Goal: Information Seeking & Learning: Learn about a topic

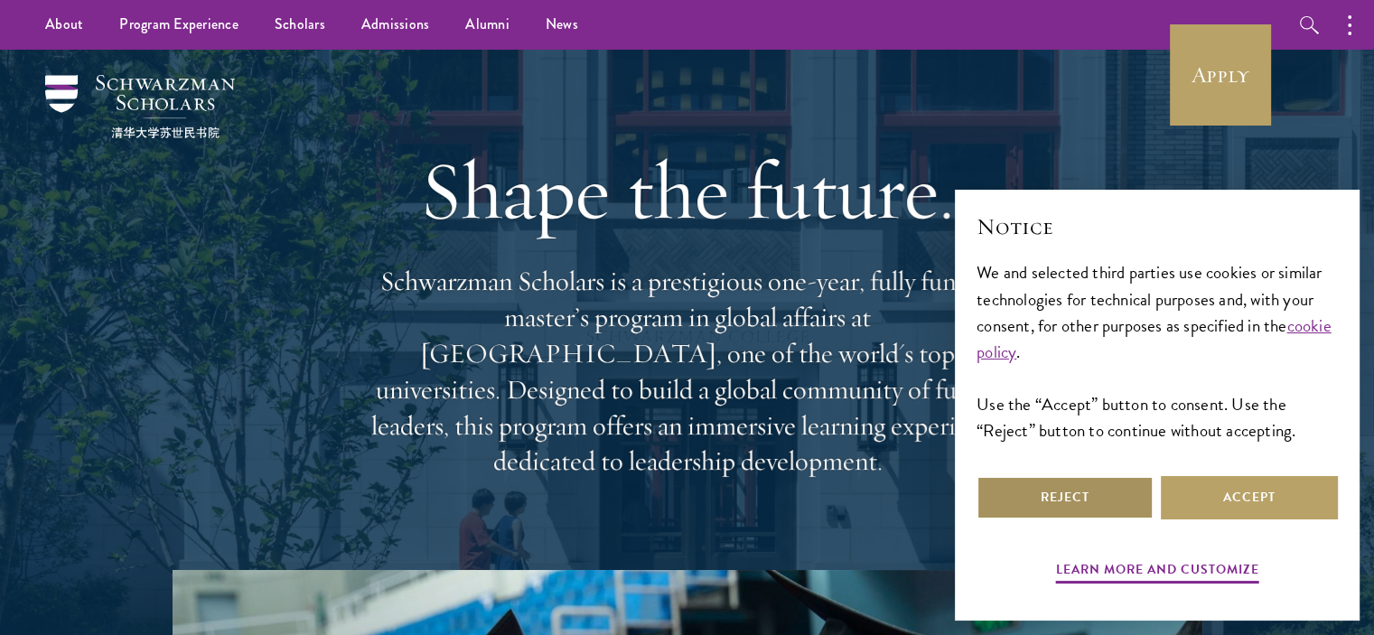
click at [1085, 492] on button "Reject" at bounding box center [1064, 497] width 177 height 43
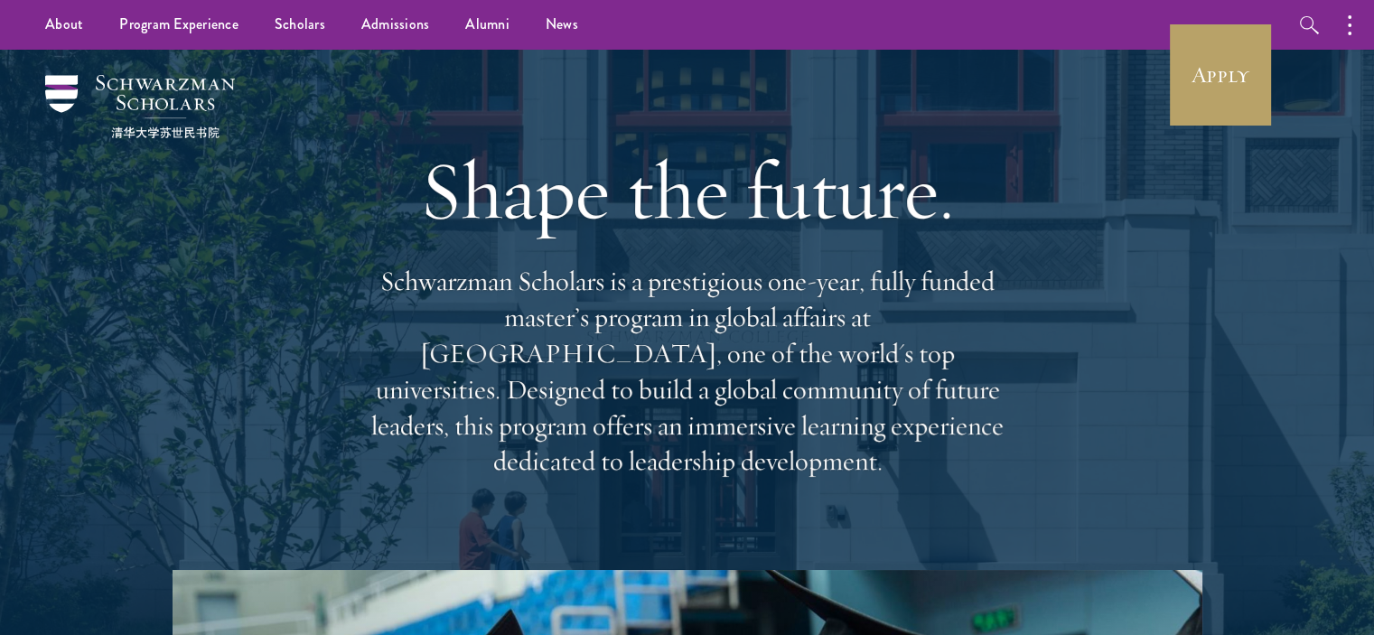
click at [1191, 266] on div "Shape the future. Schwarzman Scholars is a prestigious one-year, fully funded m…" at bounding box center [686, 310] width 1193 height 520
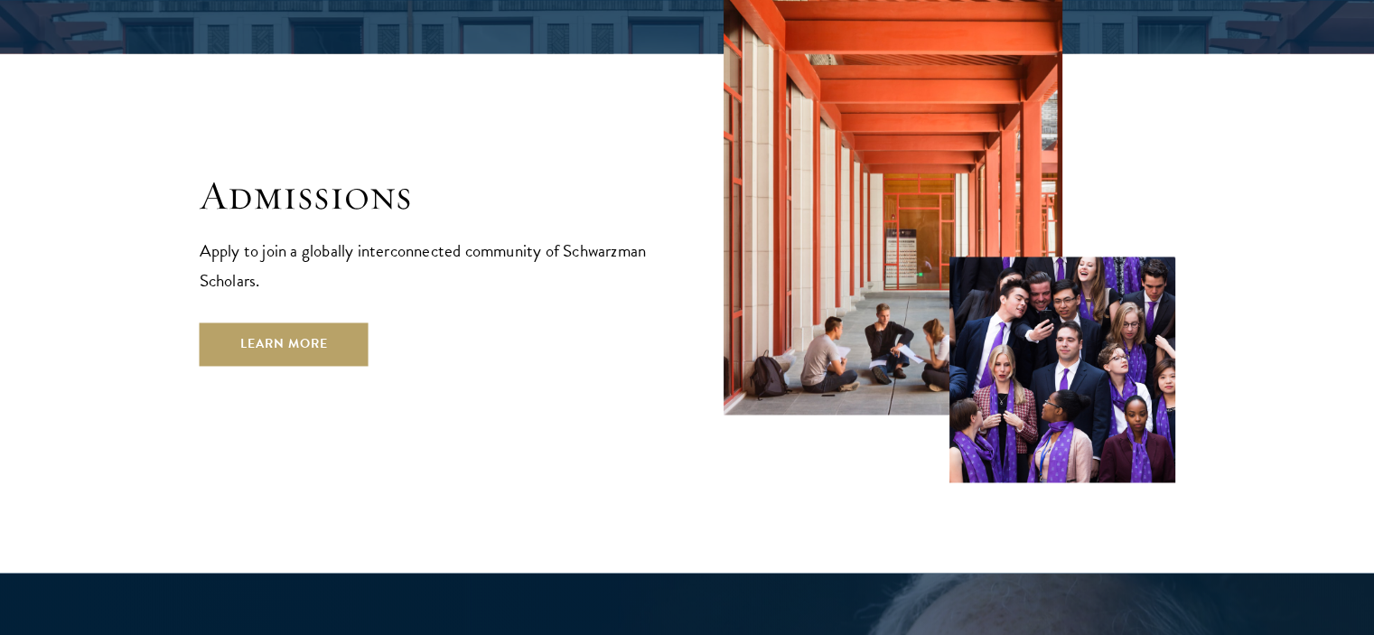
scroll to position [2962, 0]
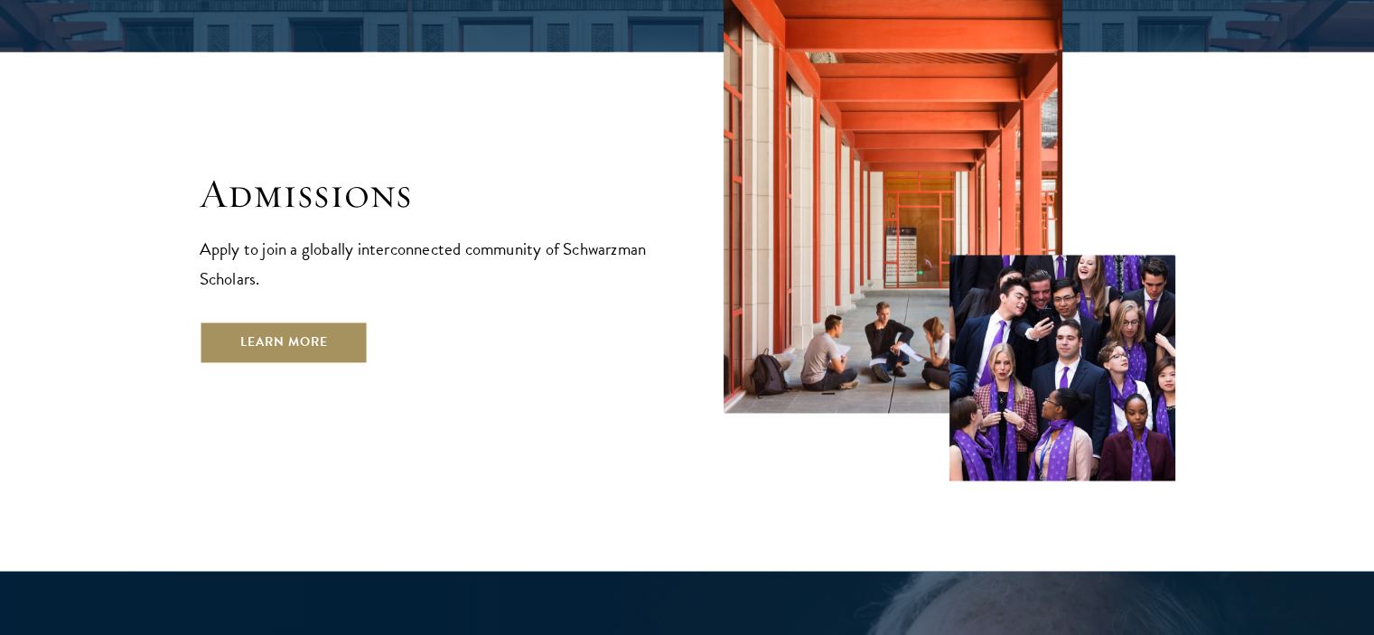
click at [245, 321] on link "Learn More" at bounding box center [284, 342] width 169 height 43
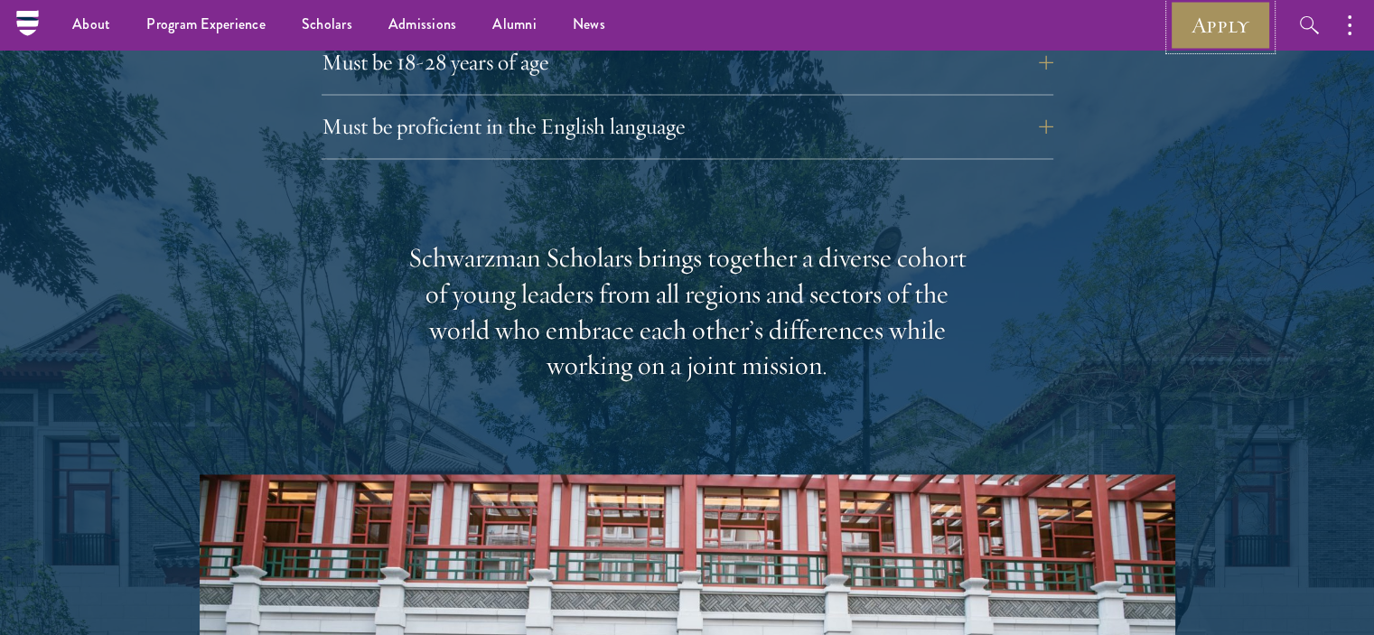
scroll to position [2433, 0]
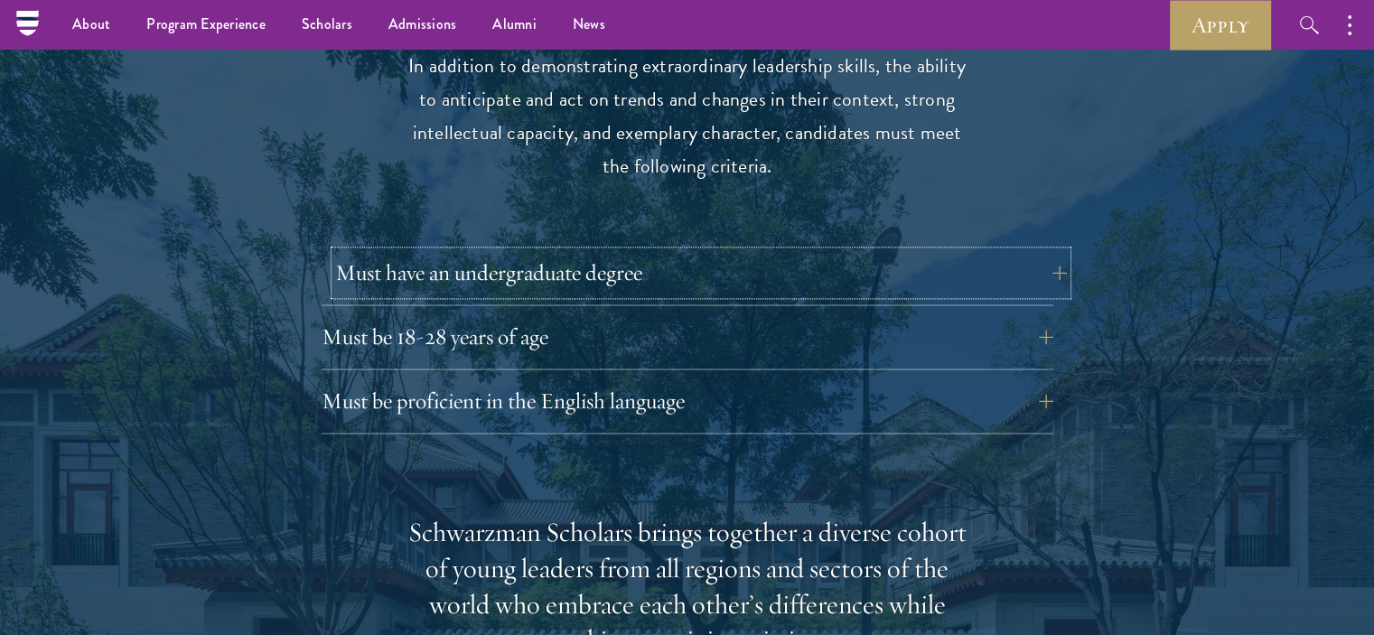
click at [1056, 263] on button "Must have an undergraduate degree" at bounding box center [701, 272] width 732 height 43
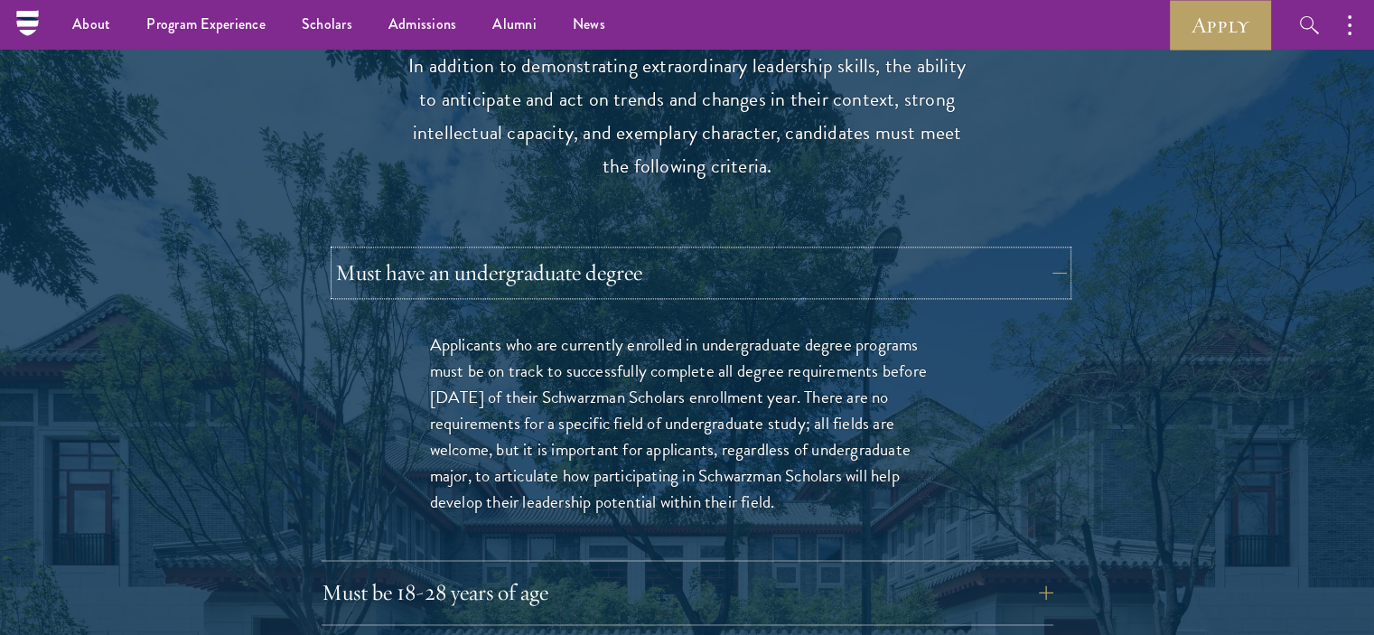
click at [1056, 263] on button "Must have an undergraduate degree" at bounding box center [701, 272] width 732 height 43
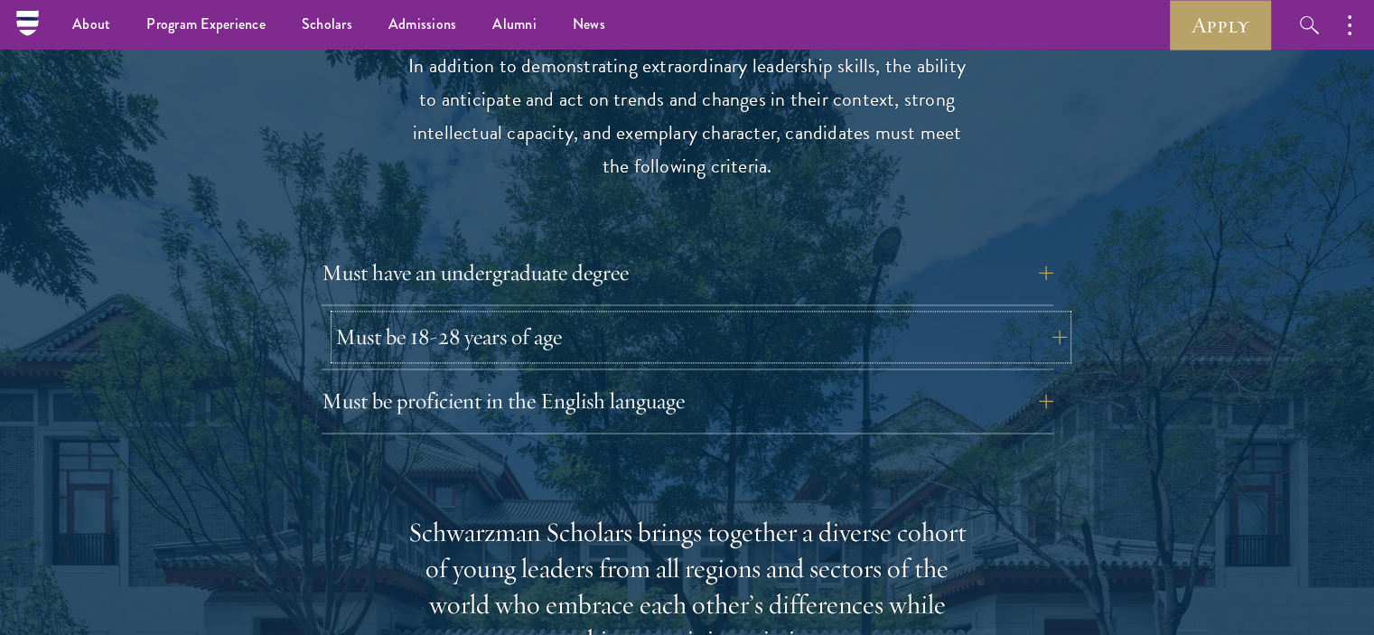
click at [1048, 322] on button "Must be 18-28 years of age" at bounding box center [701, 336] width 732 height 43
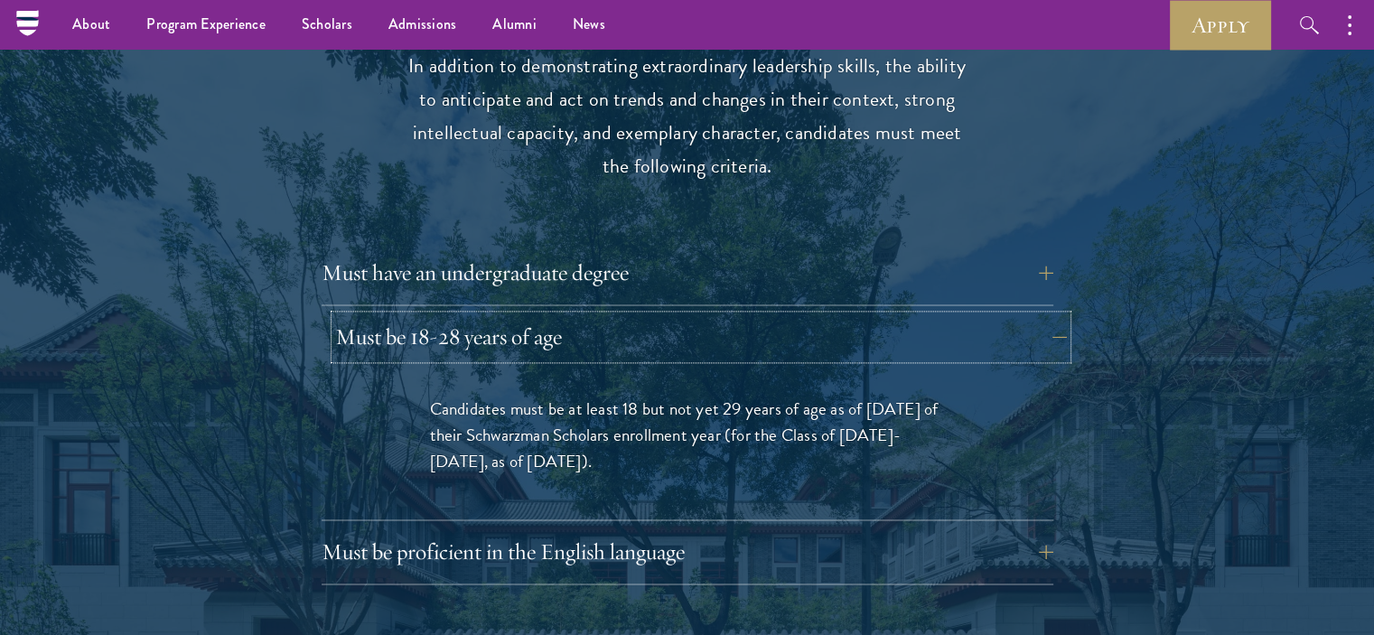
click at [1048, 322] on button "Must be 18-28 years of age" at bounding box center [701, 336] width 732 height 43
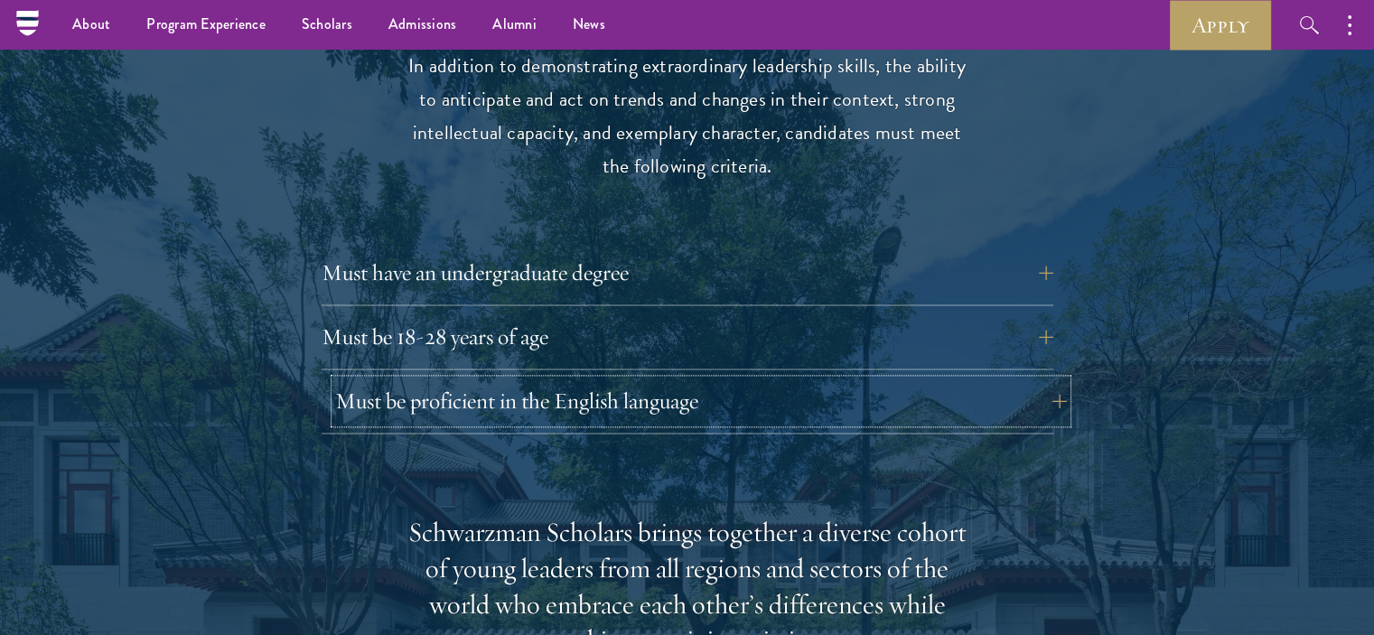
click at [1044, 395] on button "Must be proficient in the English language" at bounding box center [701, 400] width 732 height 43
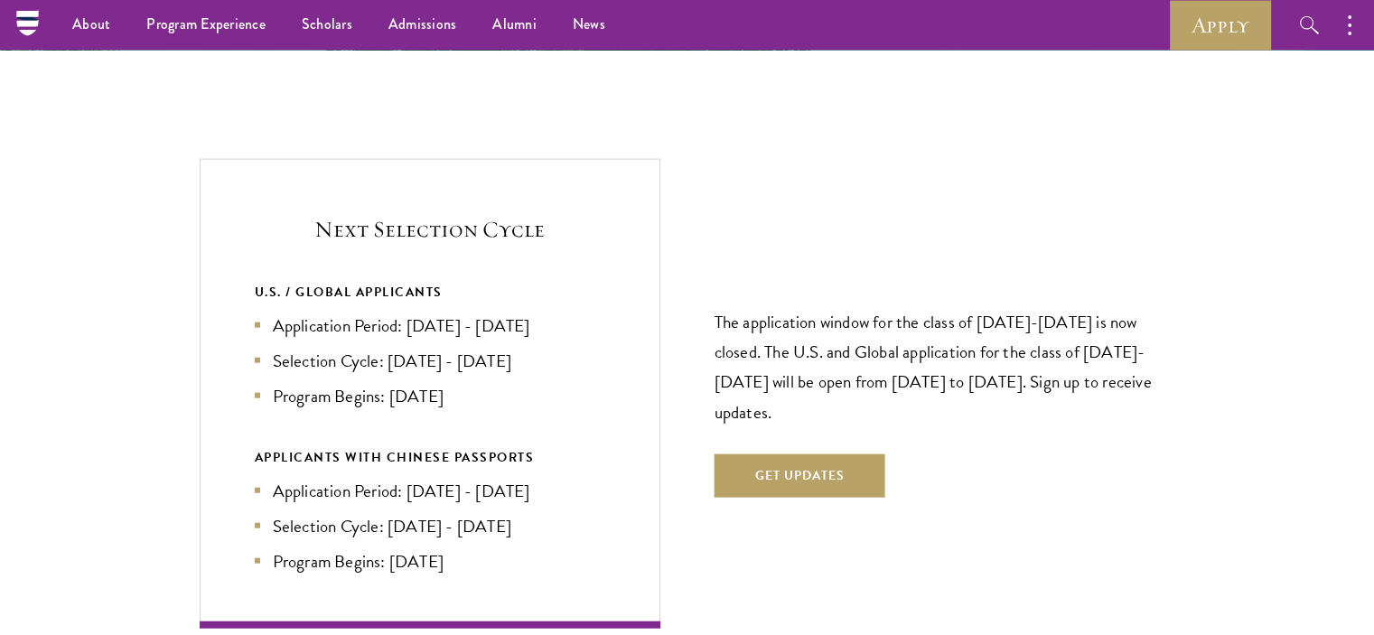
scroll to position [4239, 0]
